Goal: Task Accomplishment & Management: Use online tool/utility

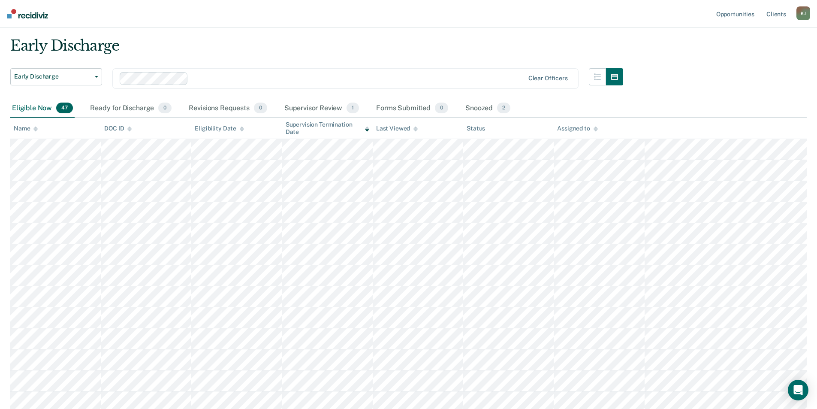
scroll to position [14, 0]
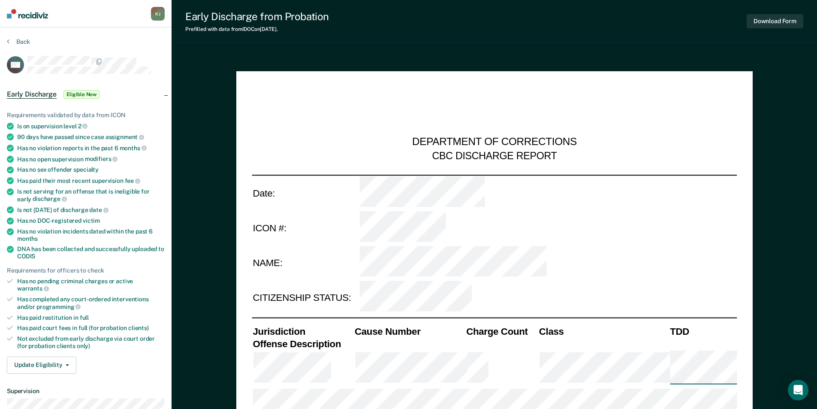
type textarea "x"
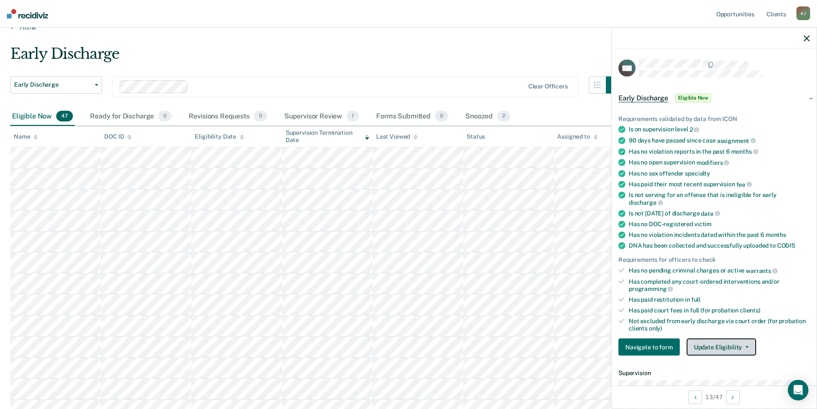
click at [703, 347] on button "Update Eligibility" at bounding box center [721, 346] width 69 height 17
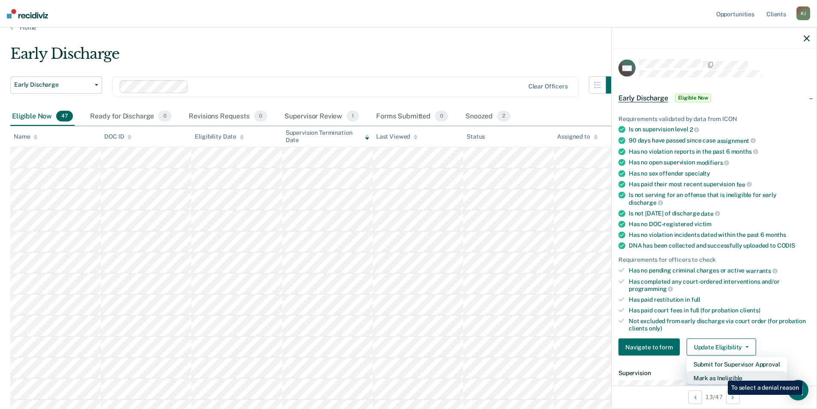
click at [721, 374] on button "Mark as Ineligible" at bounding box center [737, 378] width 100 height 14
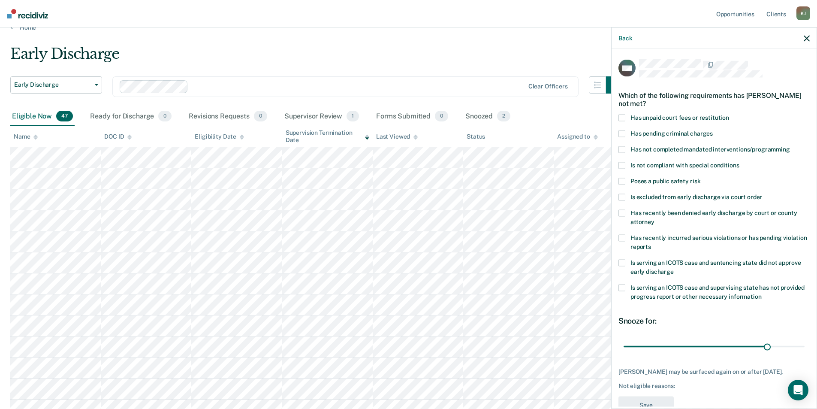
click at [623, 114] on span at bounding box center [621, 117] width 7 height 7
click at [729, 114] on input "Has unpaid court fees or restitution" at bounding box center [729, 114] width 0 height 0
click at [649, 405] on button "Save" at bounding box center [645, 405] width 55 height 18
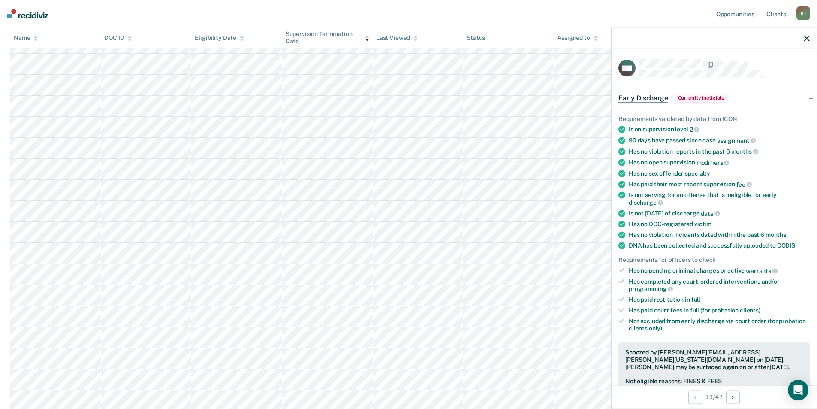
scroll to position [186, 0]
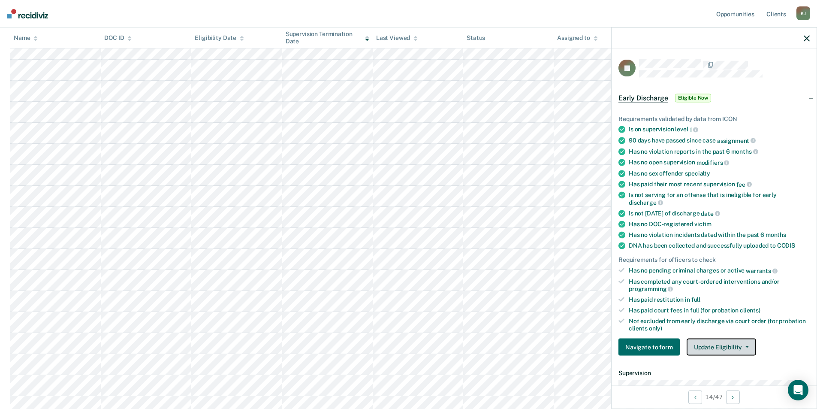
click at [715, 344] on button "Update Eligibility" at bounding box center [721, 346] width 69 height 17
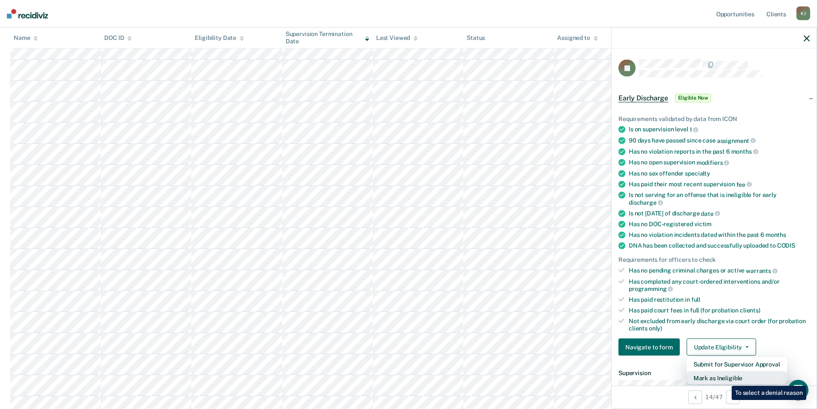
click at [725, 379] on button "Mark as Ineligible" at bounding box center [737, 378] width 100 height 14
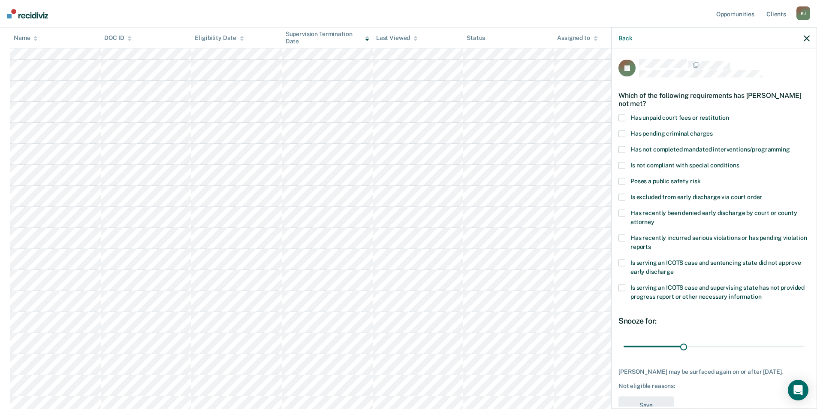
click at [619, 212] on div "SI Which of the following requirements has [PERSON_NAME] not met? Has unpaid co…" at bounding box center [713, 228] width 205 height 358
click at [620, 212] on span at bounding box center [621, 212] width 7 height 7
click at [654, 218] on input "Has recently been denied early discharge by court or county attorney" at bounding box center [654, 218] width 0 height 0
click at [649, 397] on button "Save" at bounding box center [645, 405] width 55 height 18
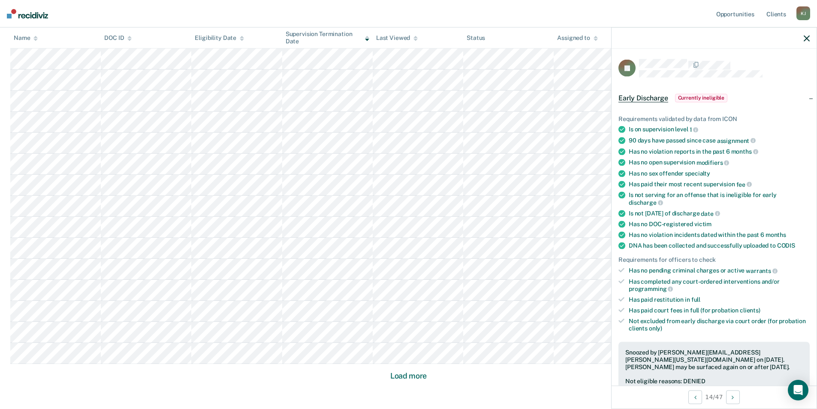
scroll to position [443, 0]
